Goal: Task Accomplishment & Management: Complete application form

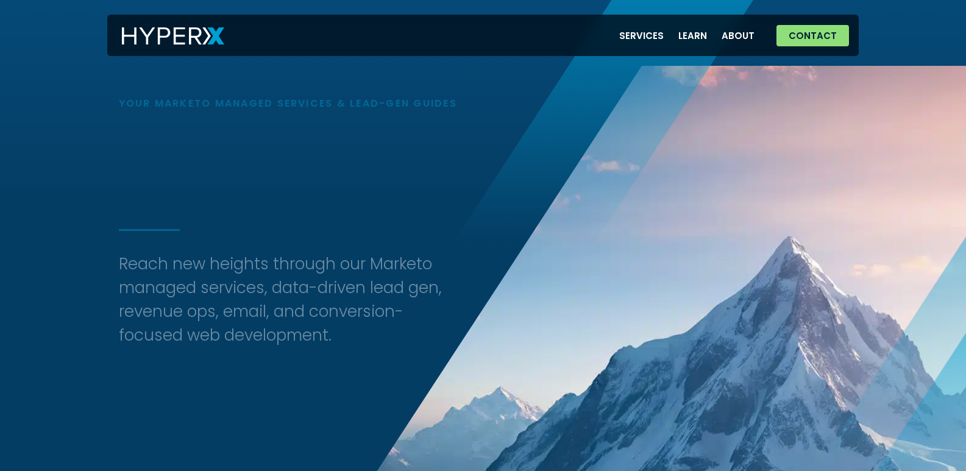
scroll to position [305, 0]
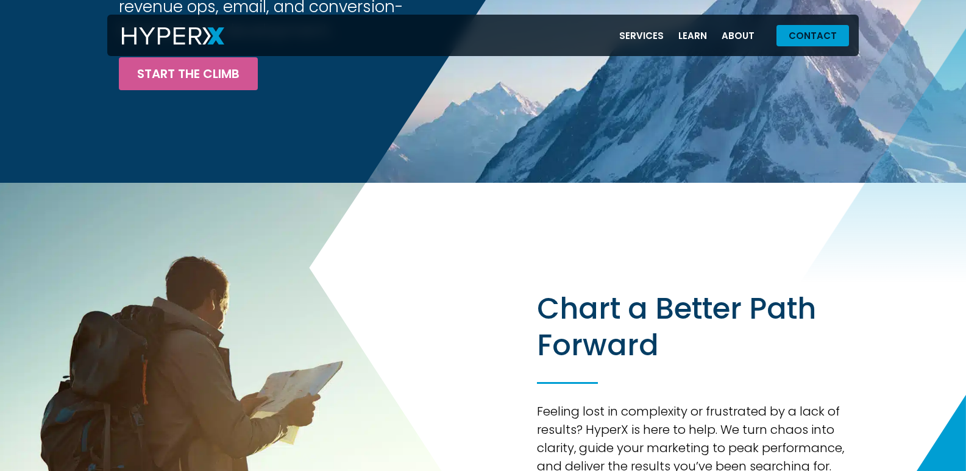
click at [796, 37] on span "Contact" at bounding box center [812, 35] width 48 height 9
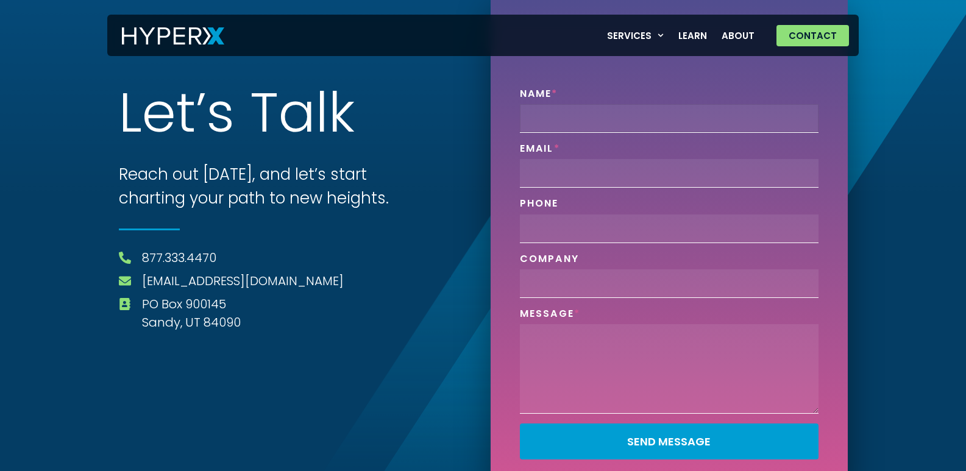
click at [537, 106] on input "Name" at bounding box center [669, 118] width 299 height 29
type input "[PERSON_NAME]"
type input "[EMAIL_ADDRESS][DOMAIN_NAME]"
type input "2029530680"
type input "ZaphyrVSA"
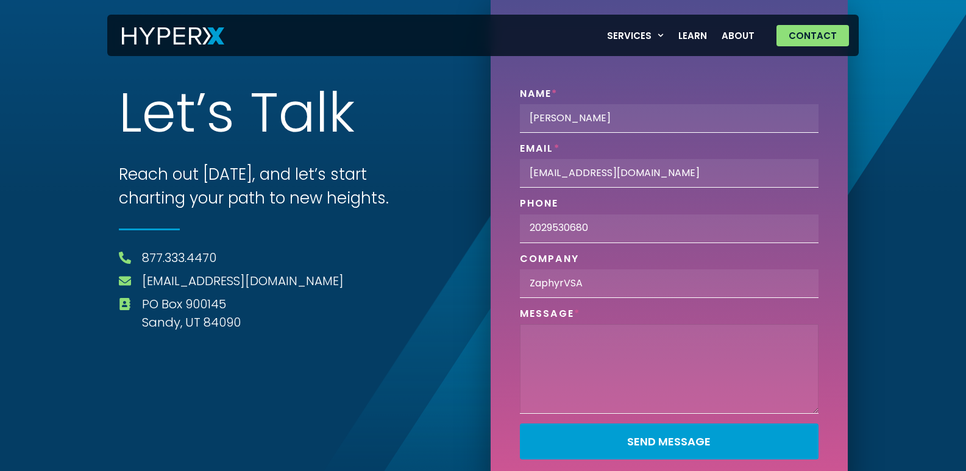
click at [615, 387] on textarea "Phone" at bounding box center [669, 369] width 299 height 90
paste textarea "Hey! Running a marketing agency can be demanding, especially when your team is …"
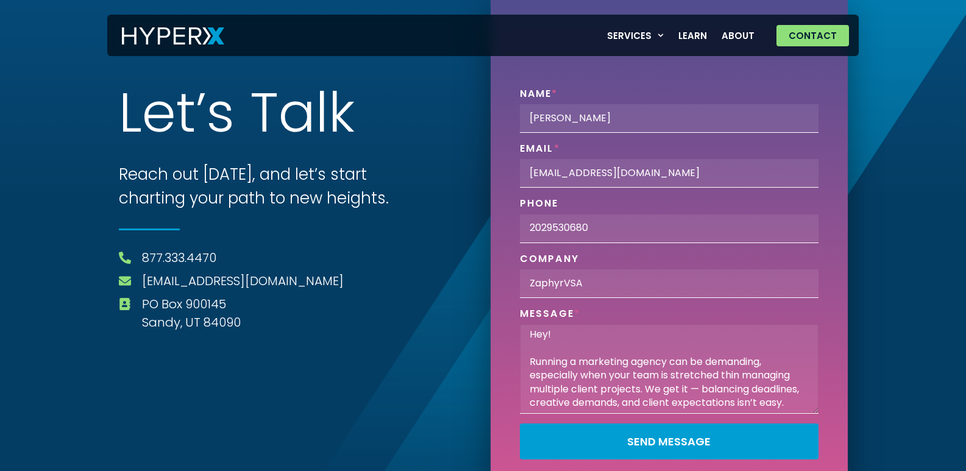
scroll to position [269, 0]
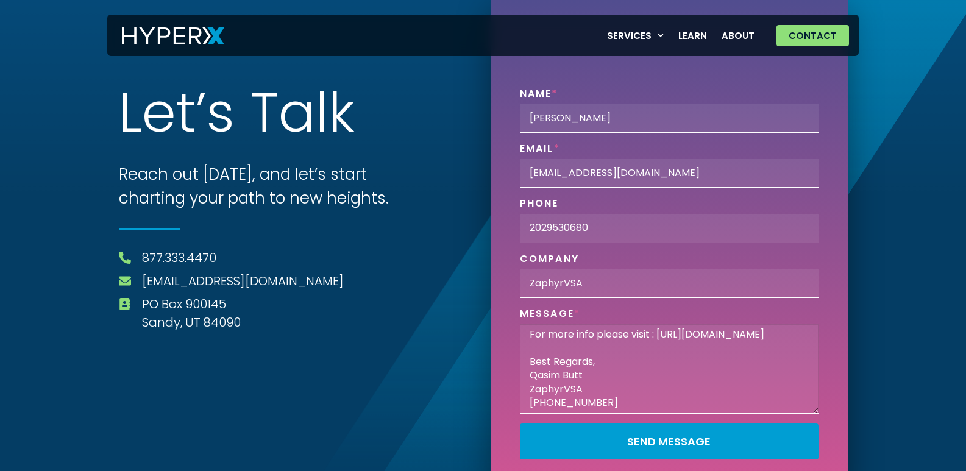
type textarea "Hey! Running a marketing agency can be demanding, especially when your team is …"
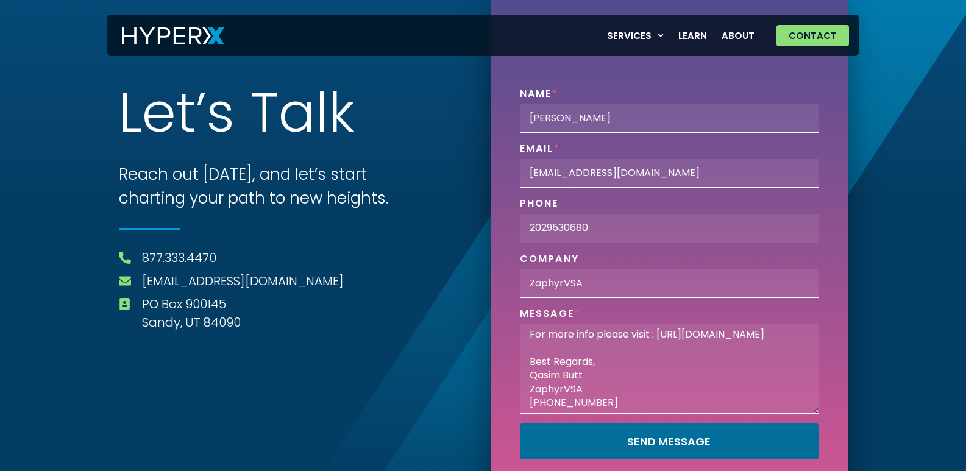
click at [520, 423] on button "Send Message" at bounding box center [669, 441] width 299 height 36
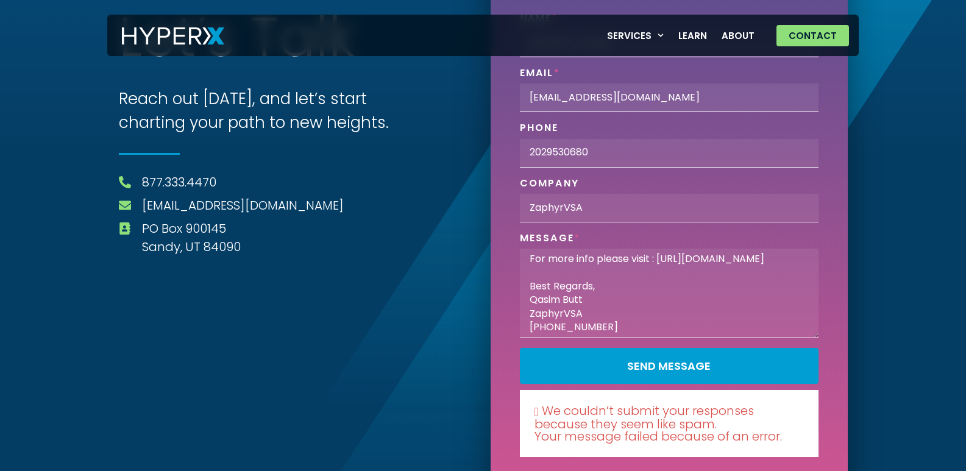
scroll to position [97, 0]
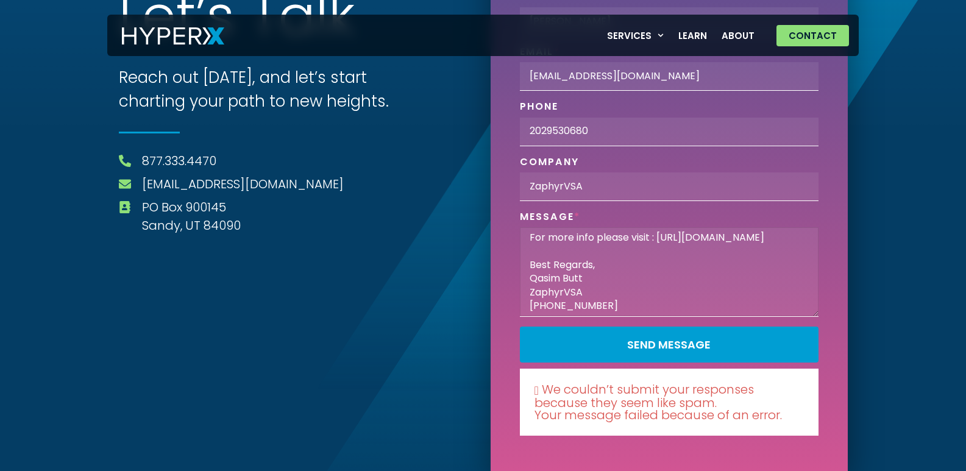
click at [677, 309] on textarea "Hey! Running a marketing agency can be demanding, especially when your team is …" at bounding box center [669, 272] width 299 height 90
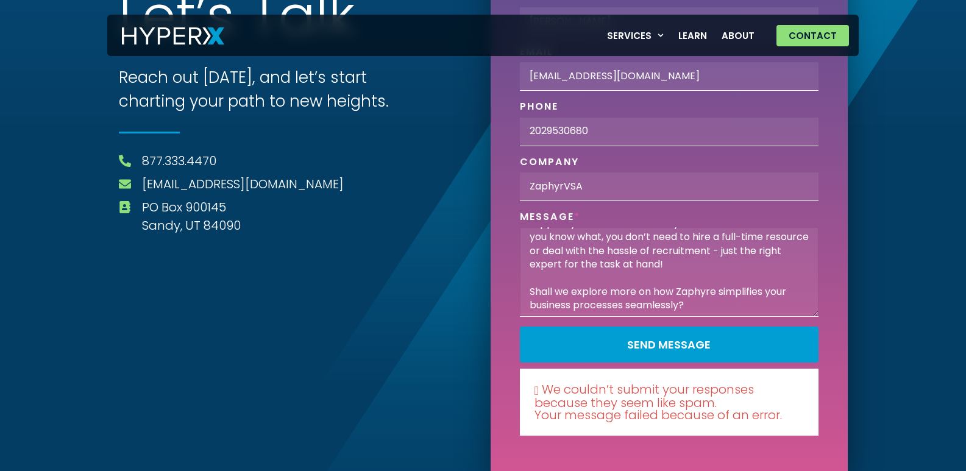
scroll to position [164, 0]
type textarea "Hey! Running a marketing agency can be demanding, especially when your team is …"
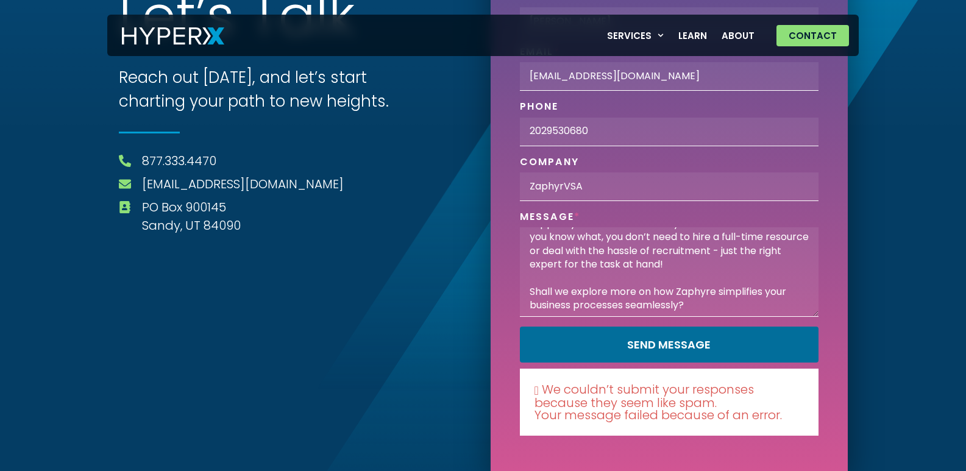
click at [520, 327] on button "Send Message" at bounding box center [669, 345] width 299 height 36
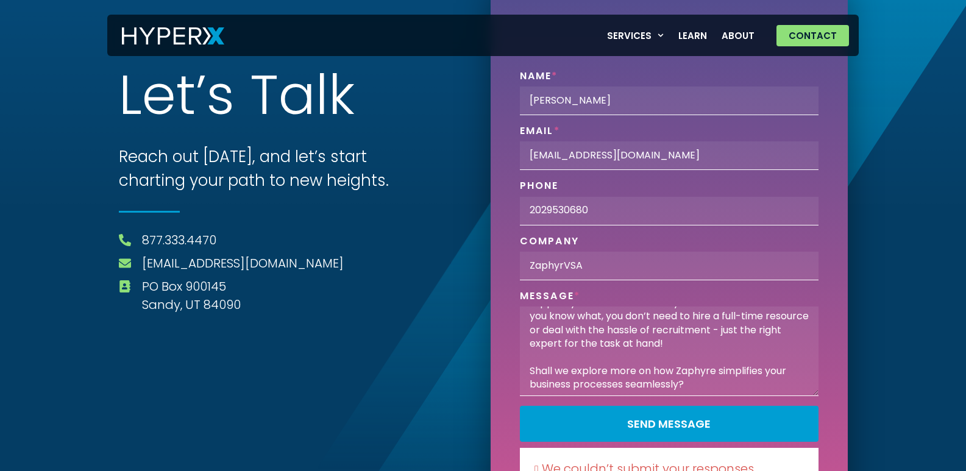
scroll to position [97, 0]
